Goal: Task Accomplishment & Management: Manage account settings

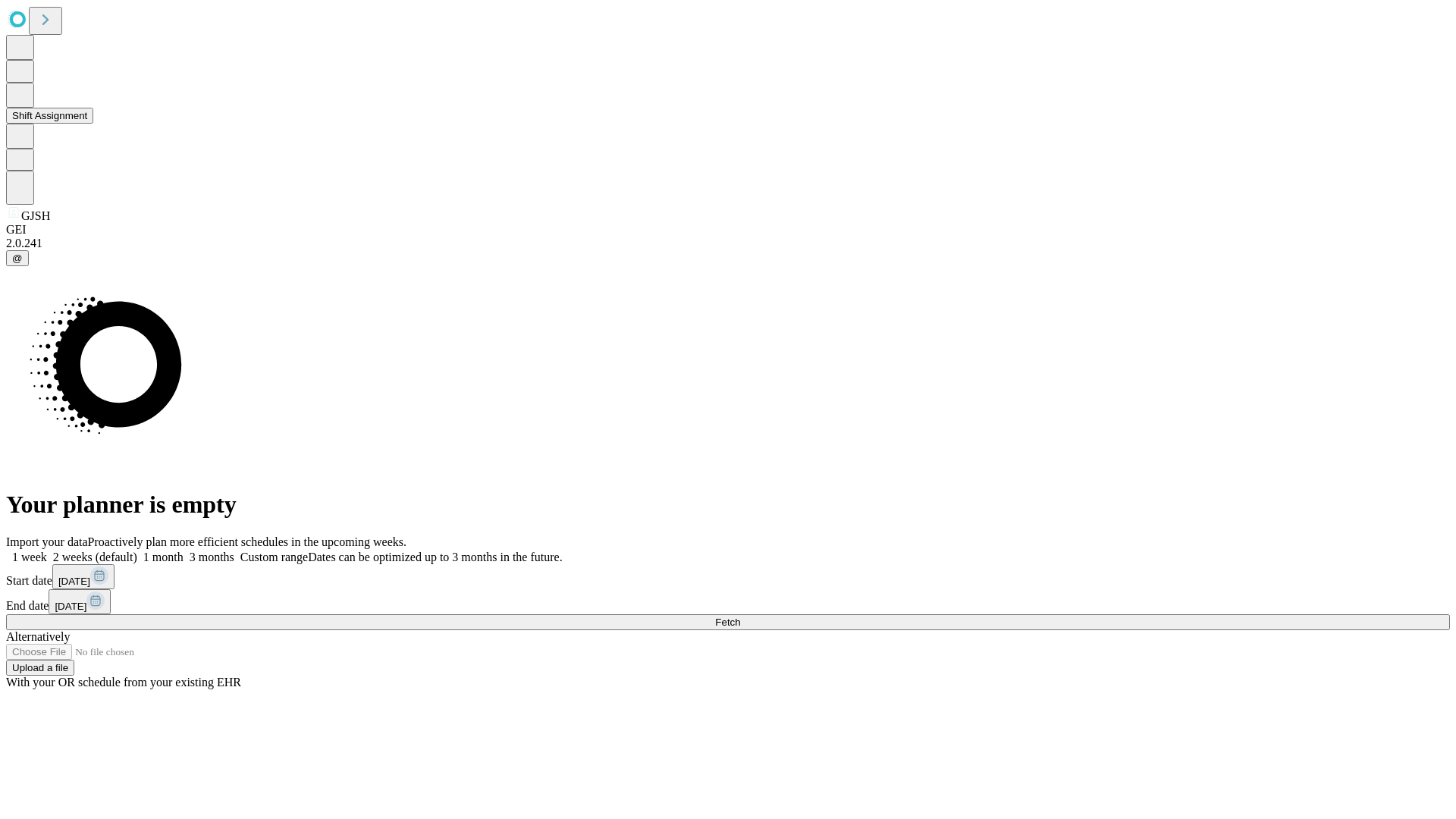
click at [93, 124] on button "Shift Assignment" at bounding box center [49, 116] width 88 height 16
